Goal: Information Seeking & Learning: Check status

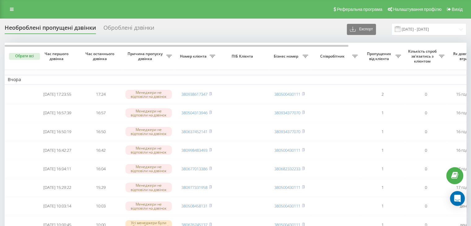
drag, startPoint x: 15, startPoint y: 8, endPoint x: 15, endPoint y: 25, distance: 16.7
click at [15, 8] on link at bounding box center [11, 9] width 11 height 9
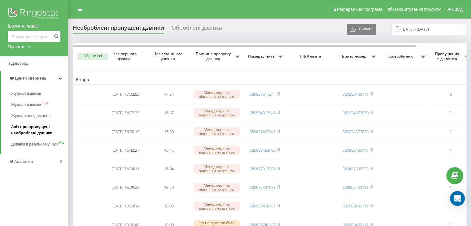
click at [24, 125] on span "Звіт про пропущені необроблені дзвінки" at bounding box center [38, 130] width 54 height 12
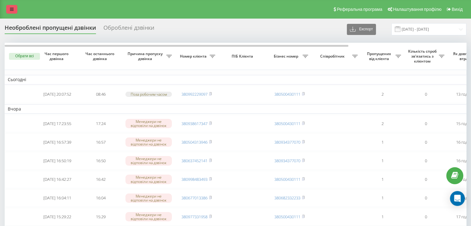
click at [10, 9] on icon at bounding box center [12, 9] width 4 height 4
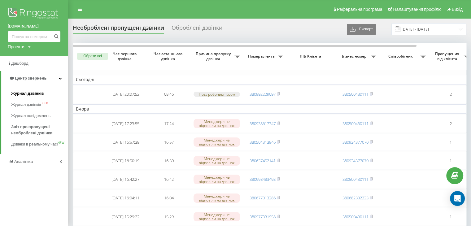
click at [19, 95] on span "Журнал дзвінків" at bounding box center [27, 93] width 33 height 6
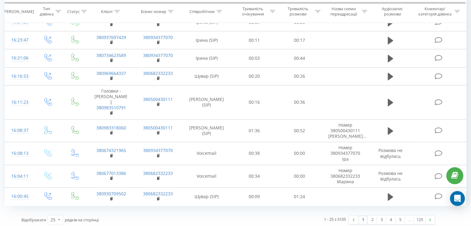
scroll to position [473, 0]
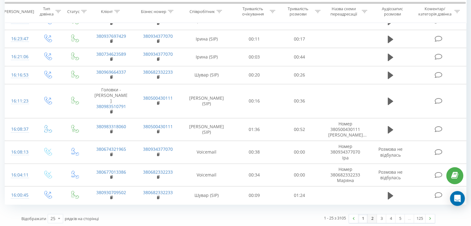
drag, startPoint x: 372, startPoint y: 215, endPoint x: 368, endPoint y: 216, distance: 4.5
click at [372, 215] on link "2" at bounding box center [372, 218] width 9 height 9
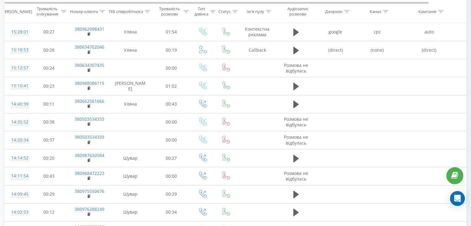
scroll to position [339, 0]
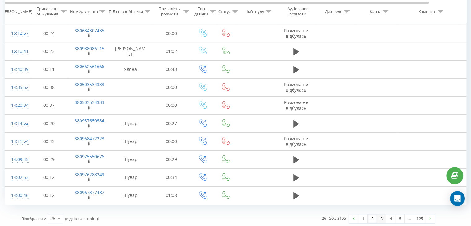
click at [380, 216] on link "3" at bounding box center [381, 218] width 9 height 9
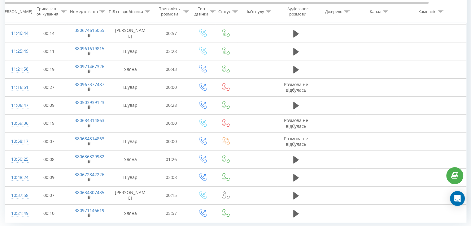
scroll to position [339, 0]
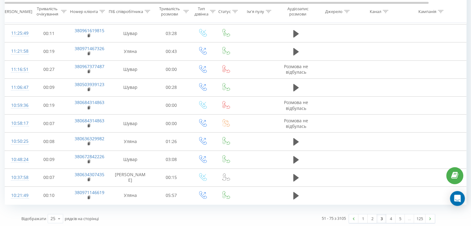
click at [380, 218] on link "3" at bounding box center [381, 218] width 9 height 9
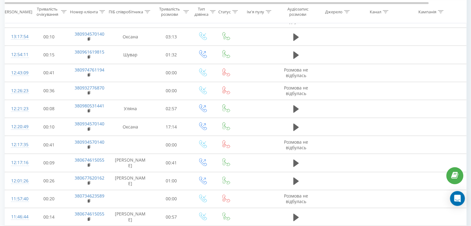
scroll to position [41, 0]
